Goal: Communication & Community: Answer question/provide support

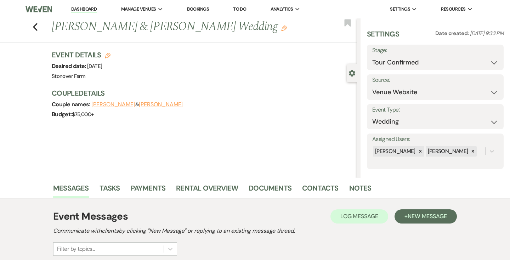
select select "4"
select select "5"
click at [85, 9] on link "Dashboard" at bounding box center [84, 9] width 26 height 7
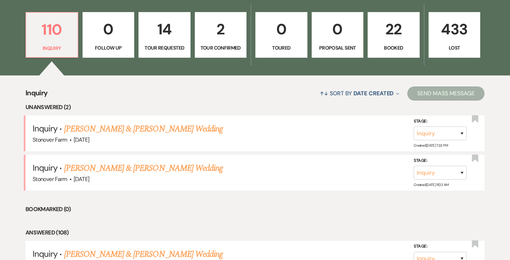
scroll to position [198, 0]
click at [462, 173] on select "Inquiry Follow Up Tour Requested Tour Confirmed Toured Proposal Sent Booked Lost" at bounding box center [440, 172] width 53 height 14
click at [162, 169] on link "[PERSON_NAME] & [PERSON_NAME] Wedding" at bounding box center [143, 168] width 159 height 13
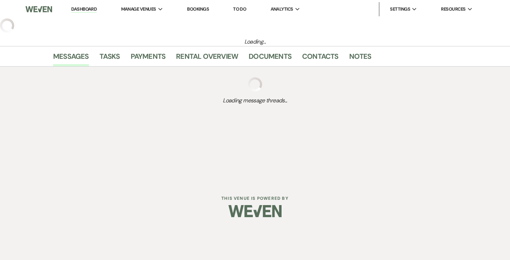
select select "5"
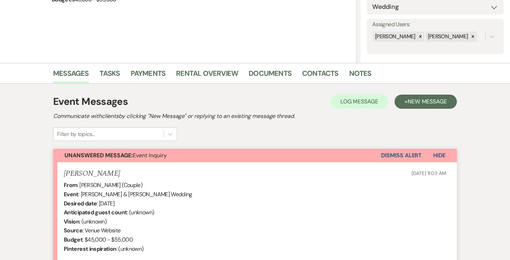
scroll to position [119, 0]
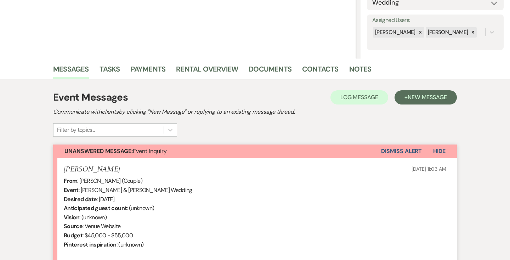
click at [406, 150] on button "Dismiss Alert" at bounding box center [401, 151] width 41 height 13
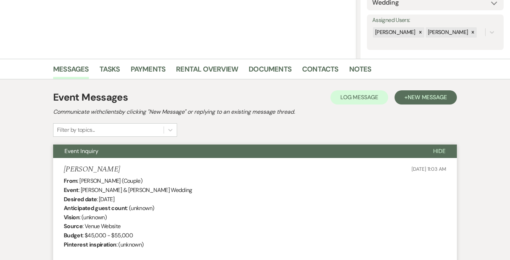
scroll to position [0, 0]
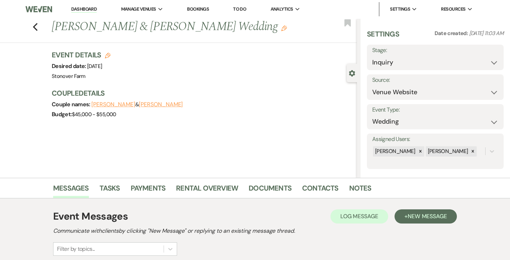
click at [82, 7] on link "Dashboard" at bounding box center [84, 9] width 26 height 7
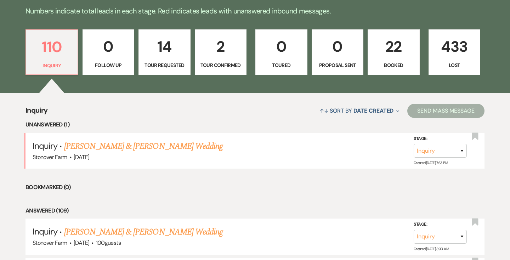
scroll to position [181, 0]
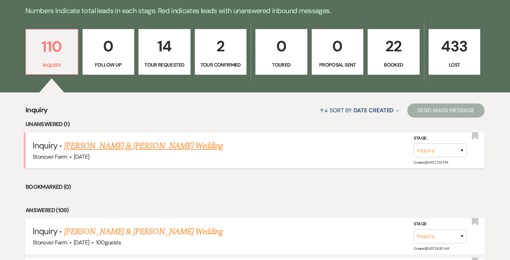
click at [137, 148] on link "[PERSON_NAME] & [PERSON_NAME] Wedding" at bounding box center [143, 146] width 159 height 13
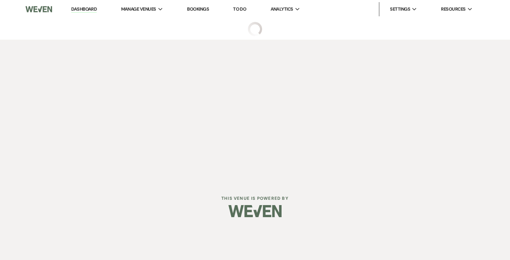
select select "5"
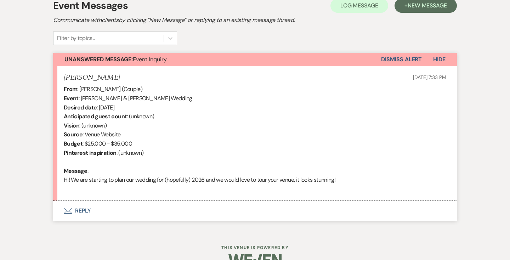
scroll to position [212, 0]
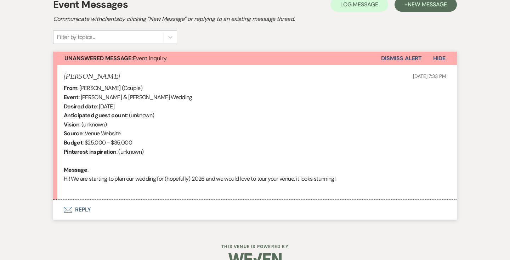
click at [84, 210] on button "Envelope Reply" at bounding box center [255, 210] width 404 height 20
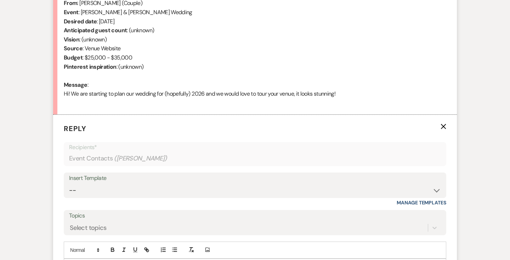
scroll to position [387, 0]
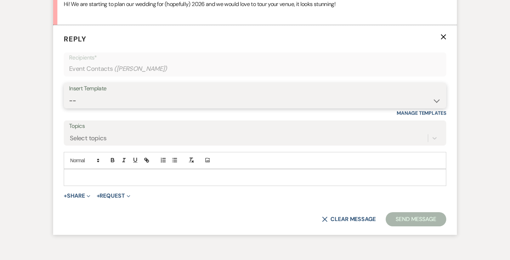
click at [101, 102] on select "-- Weven Planning Portal Introduction (Booked Events) Contract (Pre-Booked Lead…" at bounding box center [255, 101] width 372 height 14
select select "2446"
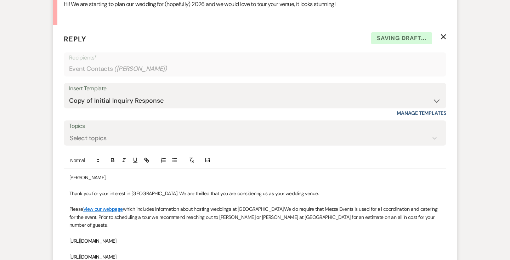
click at [69, 180] on p "[PERSON_NAME]," at bounding box center [254, 178] width 371 height 8
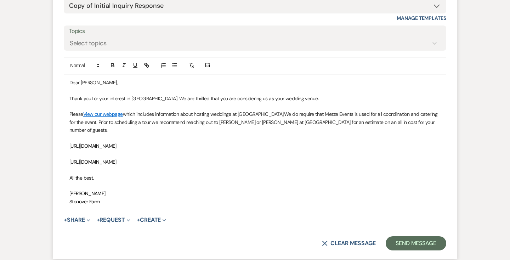
scroll to position [484, 0]
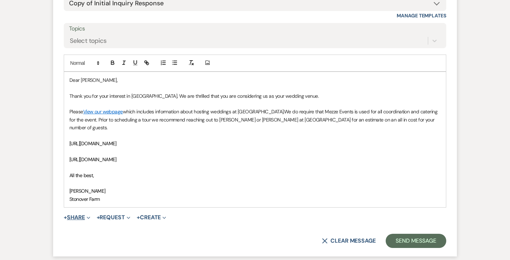
click at [89, 217] on use "button" at bounding box center [88, 218] width 3 height 2
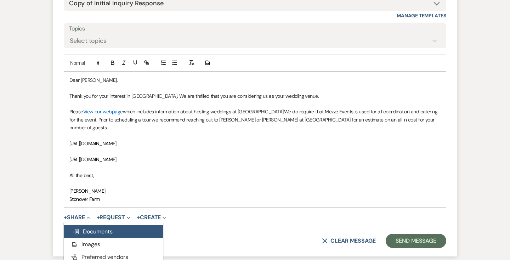
click at [91, 228] on span "Doc Upload Documents" at bounding box center [92, 231] width 40 height 7
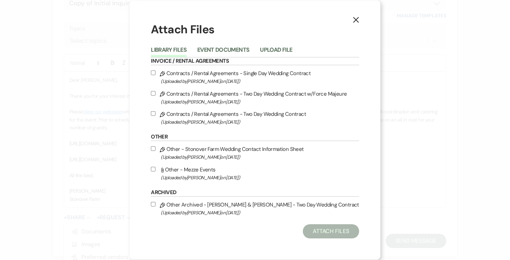
click at [155, 169] on input "Attach File Other - Mezze Events (Uploaded by [PERSON_NAME] on [DATE] )" at bounding box center [153, 169] width 5 height 5
checkbox input "true"
click at [330, 235] on button "Attach Files" at bounding box center [331, 231] width 56 height 14
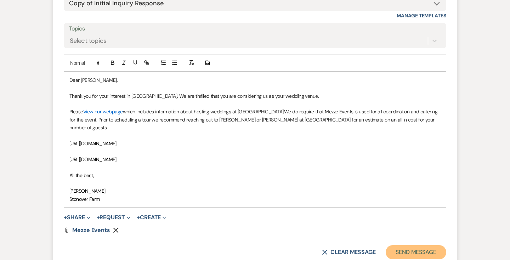
click at [410, 245] on button "Send Message" at bounding box center [416, 252] width 61 height 14
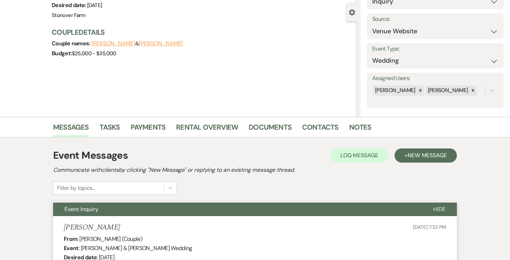
scroll to position [0, 0]
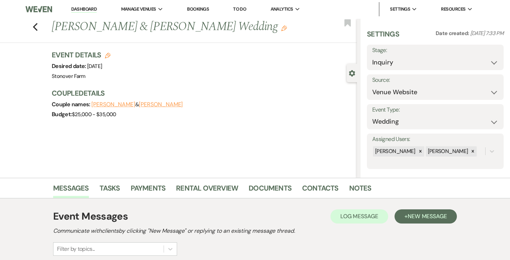
click at [83, 10] on link "Dashboard" at bounding box center [84, 9] width 26 height 7
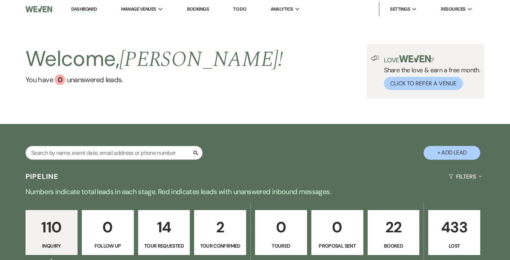
click at [220, 229] on p "2" at bounding box center [220, 227] width 43 height 24
select select "4"
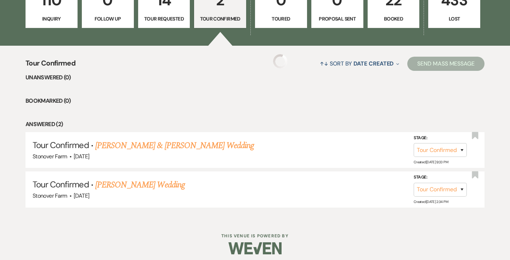
scroll to position [232, 0]
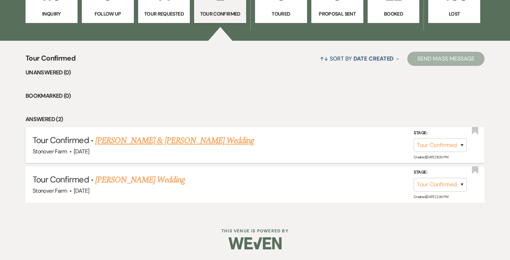
click at [193, 142] on link "[PERSON_NAME] & [PERSON_NAME] Wedding" at bounding box center [174, 140] width 159 height 13
select select "4"
select select "5"
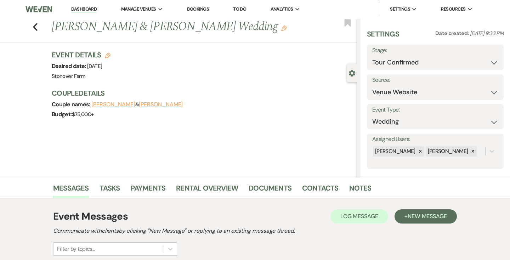
scroll to position [85, 0]
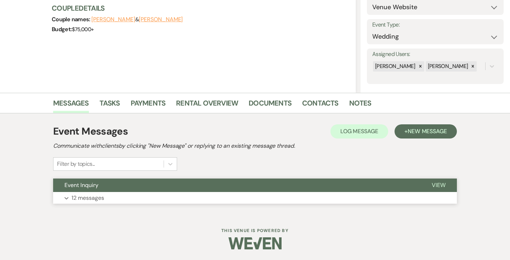
click at [439, 184] on span "View" at bounding box center [439, 184] width 14 height 7
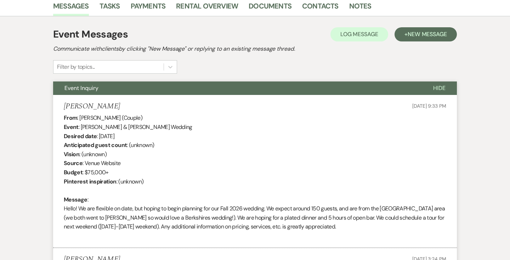
scroll to position [0, 0]
